Goal: Information Seeking & Learning: Learn about a topic

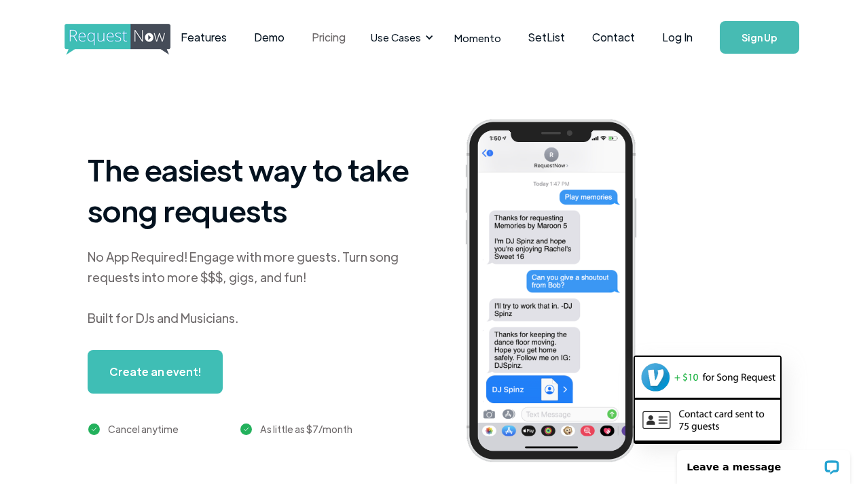
click at [359, 39] on link "Pricing" at bounding box center [328, 37] width 61 height 42
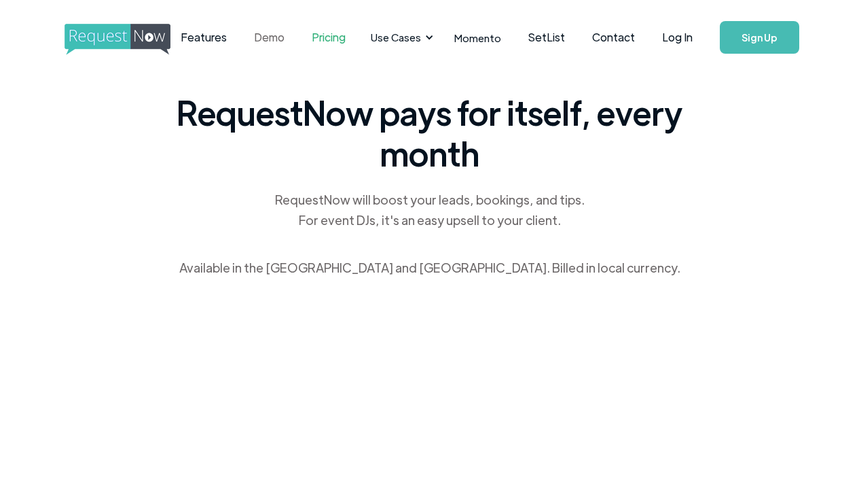
click at [298, 38] on link "Demo" at bounding box center [269, 37] width 58 height 42
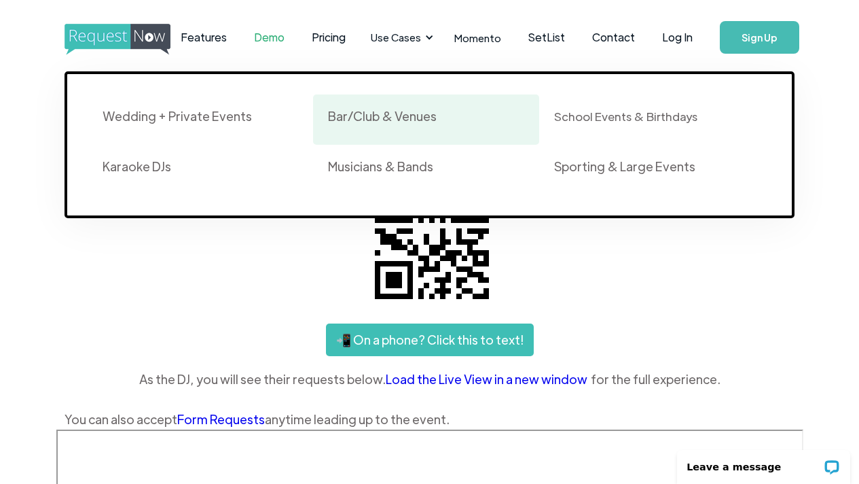
click at [411, 124] on div "Bar/Club & Venues" at bounding box center [426, 119] width 196 height 23
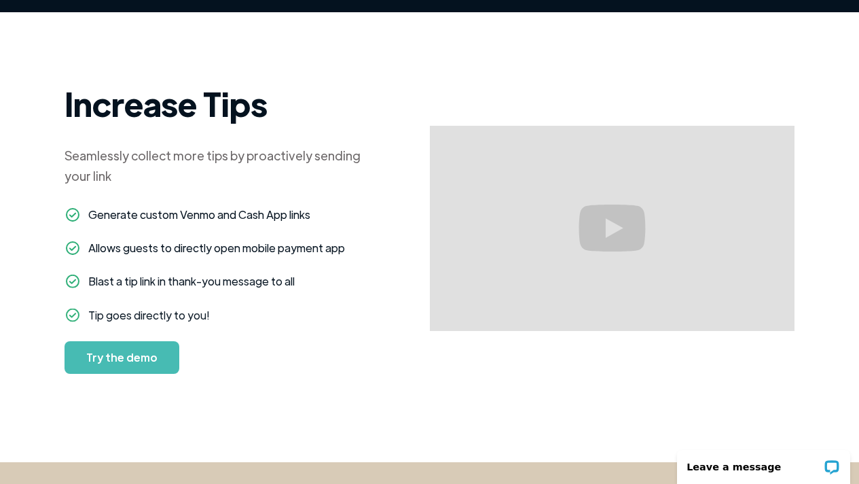
scroll to position [982, 0]
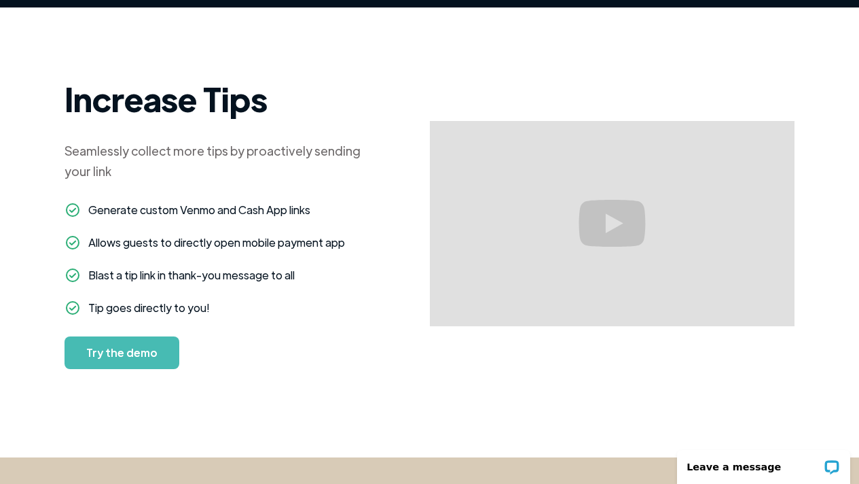
click at [151, 336] on link "Try the demo" at bounding box center [122, 352] width 115 height 33
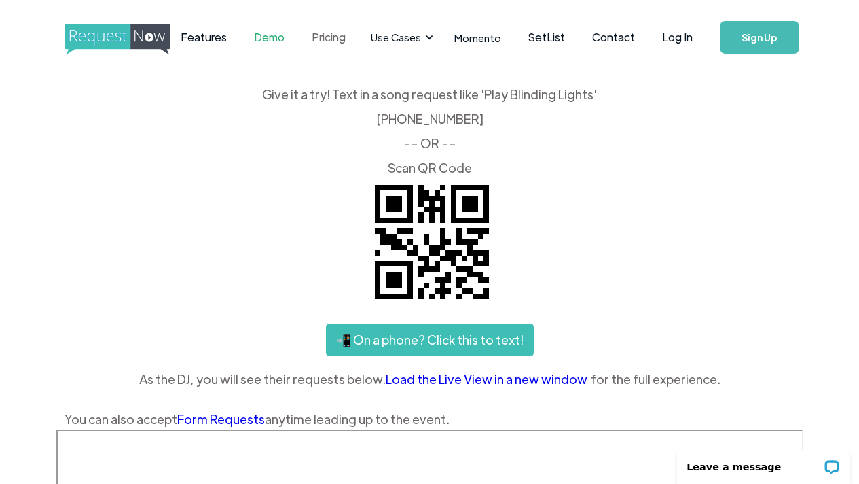
click at [353, 39] on link "Pricing" at bounding box center [328, 37] width 61 height 42
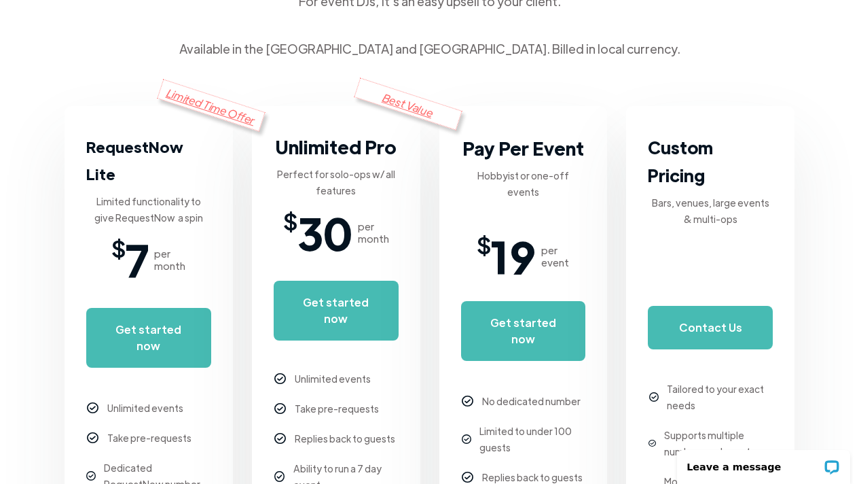
scroll to position [194, 0]
